Goal: Task Accomplishment & Management: Manage account settings

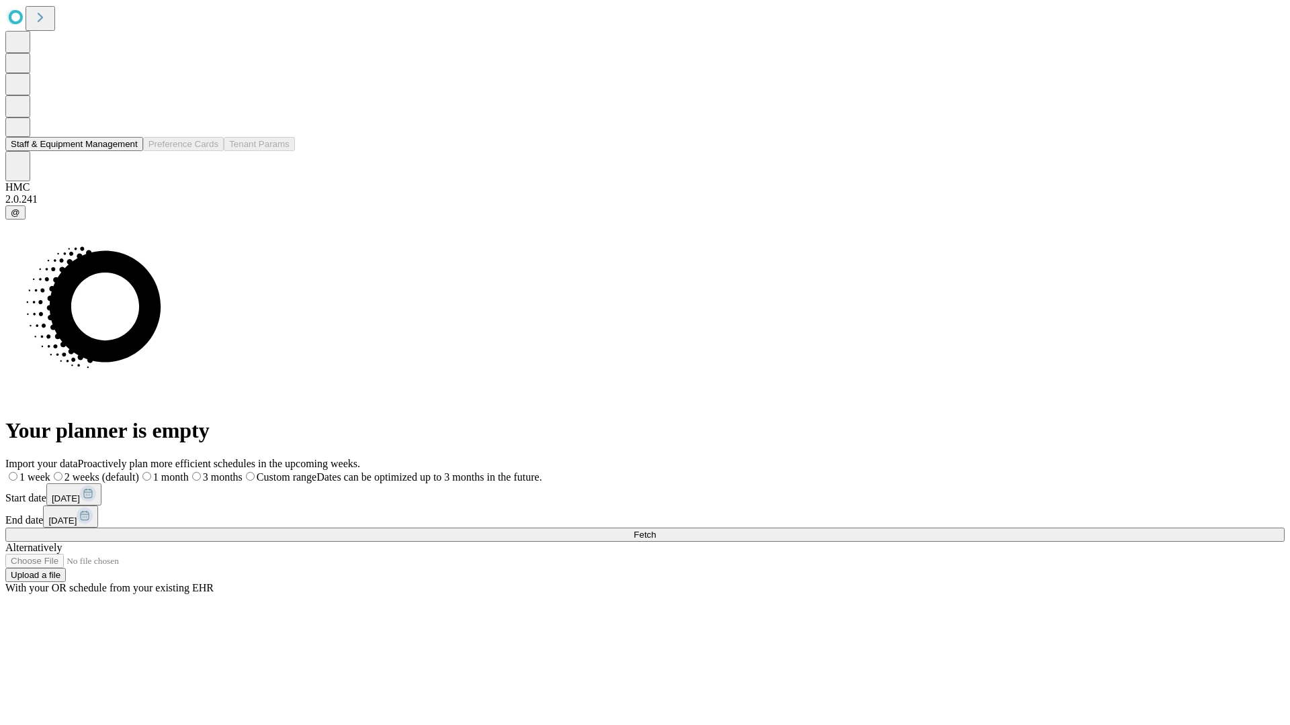
click at [128, 151] on button "Staff & Equipment Management" at bounding box center [74, 144] width 138 height 14
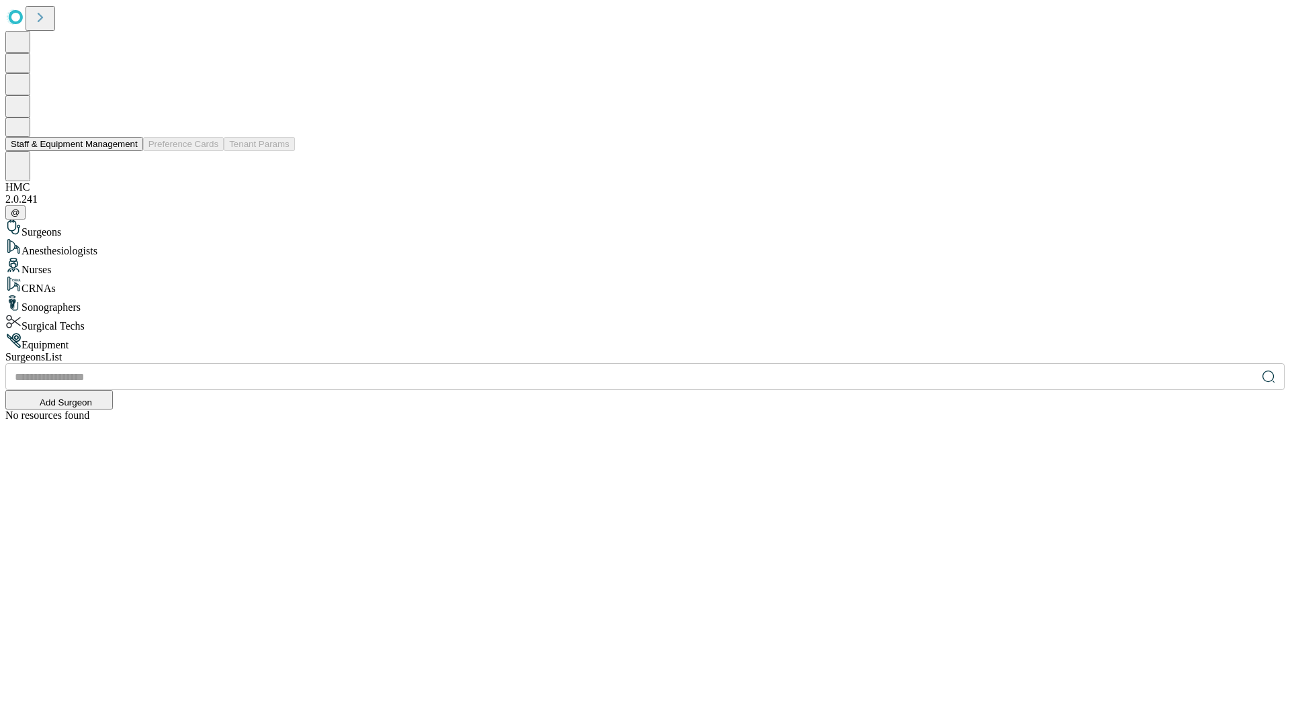
click at [128, 151] on button "Staff & Equipment Management" at bounding box center [74, 144] width 138 height 14
